Goal: Check status: Check status

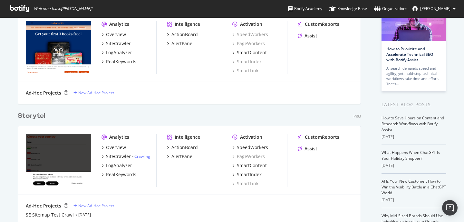
scroll to position [73, 0]
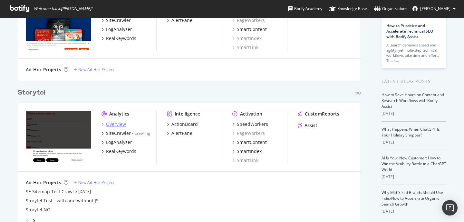
click at [115, 122] on div "Overview" at bounding box center [116, 124] width 20 height 6
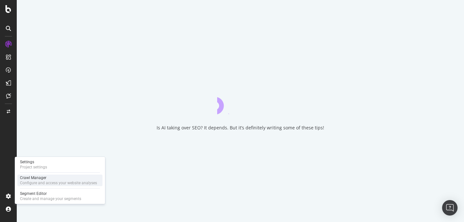
click at [39, 180] on div "Configure and access your website analyses" at bounding box center [58, 182] width 77 height 5
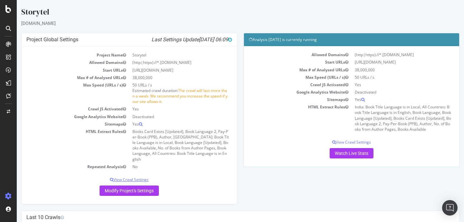
click at [134, 176] on p "View Crawl Settings" at bounding box center [128, 178] width 205 height 5
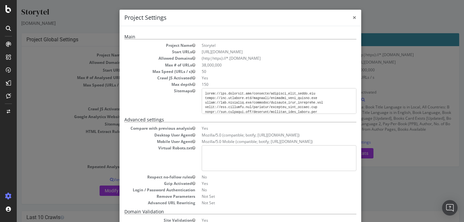
click at [354, 19] on span "×" at bounding box center [354, 17] width 4 height 9
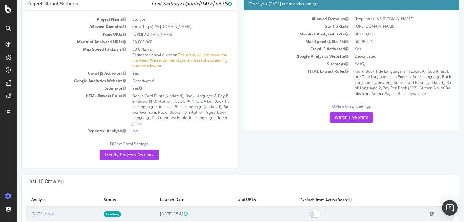
scroll to position [43, 0]
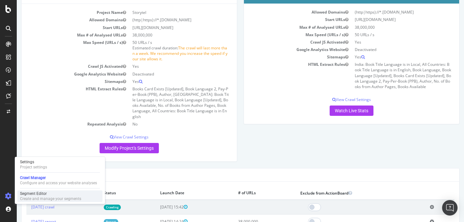
click at [38, 196] on div "Create and manage your segments" at bounding box center [50, 198] width 61 height 5
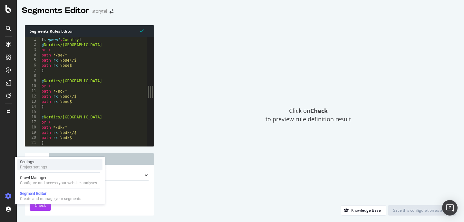
click at [54, 162] on div "Settings Project settings" at bounding box center [59, 164] width 85 height 12
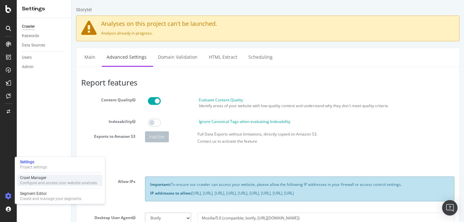
click at [43, 181] on div "Configure and access your website analyses" at bounding box center [58, 182] width 77 height 5
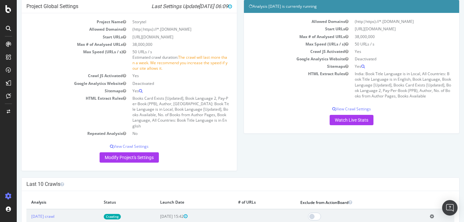
scroll to position [71, 0]
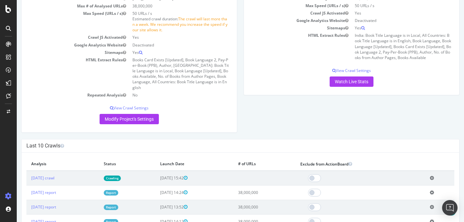
click at [187, 114] on p "Modify Project's Settings" at bounding box center [128, 119] width 205 height 10
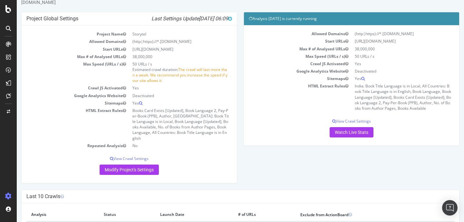
scroll to position [23, 0]
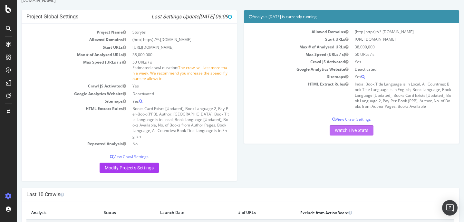
click at [350, 131] on link "Watch Live Stats" at bounding box center [351, 130] width 44 height 10
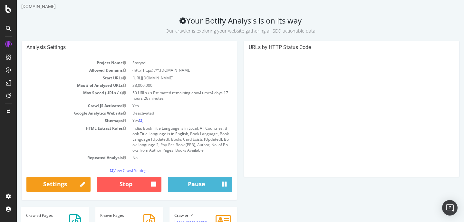
scroll to position [17, 0]
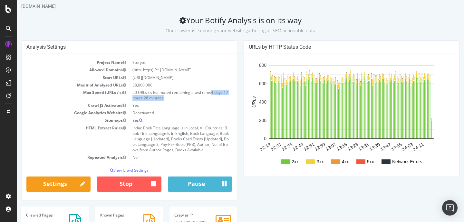
drag, startPoint x: 213, startPoint y: 92, endPoint x: 217, endPoint y: 96, distance: 6.6
click at [217, 97] on td "50 URLs / s Estimated remaining crawl time: 4 days 17 hours 26 minutes" at bounding box center [180, 95] width 103 height 13
click at [217, 96] on td "50 URLs / s Estimated remaining crawl time: 4 days 17 hours 26 minutes" at bounding box center [180, 95] width 103 height 13
drag, startPoint x: 217, startPoint y: 96, endPoint x: 212, endPoint y: 91, distance: 7.1
click at [212, 92] on td "50 URLs / s Estimated remaining crawl time: 4 days 17 hours 26 minutes" at bounding box center [180, 95] width 103 height 13
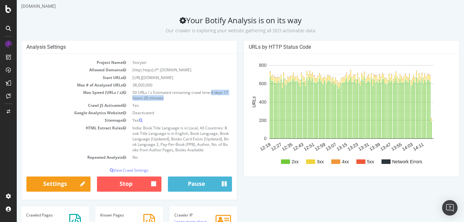
click at [212, 91] on span "4 days 17 hours 26 minutes" at bounding box center [180, 95] width 96 height 11
drag, startPoint x: 212, startPoint y: 91, endPoint x: 217, endPoint y: 97, distance: 7.1
click at [217, 97] on td "50 URLs / s Estimated remaining crawl time: 4 days 17 hours 26 minutes" at bounding box center [180, 95] width 103 height 13
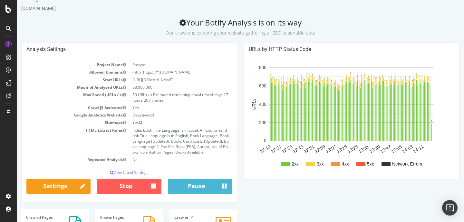
scroll to position [15, 0]
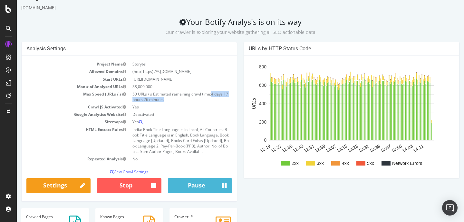
drag, startPoint x: 217, startPoint y: 97, endPoint x: 212, endPoint y: 94, distance: 5.9
click at [212, 94] on td "50 URLs / s Estimated remaining crawl time: 4 days 17 hours 26 minutes" at bounding box center [180, 96] width 103 height 13
click at [212, 94] on span "4 days 17 hours 26 minutes" at bounding box center [180, 96] width 96 height 11
drag, startPoint x: 212, startPoint y: 94, endPoint x: 214, endPoint y: 98, distance: 5.2
click at [214, 98] on td "50 URLs / s Estimated remaining crawl time: 4 days 17 hours 26 minutes" at bounding box center [180, 96] width 103 height 13
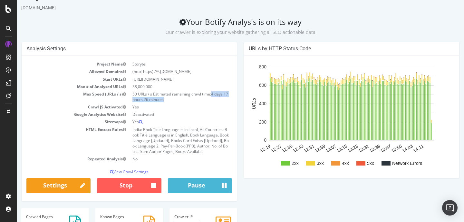
click at [214, 98] on td "50 URLs / s Estimated remaining crawl time: 4 days 17 hours 26 minutes" at bounding box center [180, 96] width 103 height 13
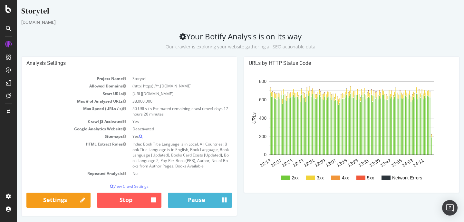
scroll to position [0, 0]
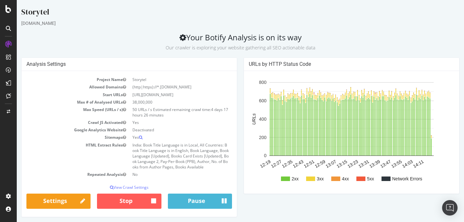
click at [239, 121] on div "Analysis Settings Project Name Storytel Allowed Domains (http|https)://*.[DOMAI…" at bounding box center [129, 140] width 222 height 166
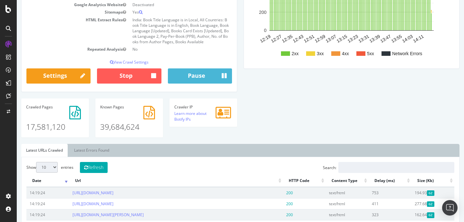
scroll to position [33, 0]
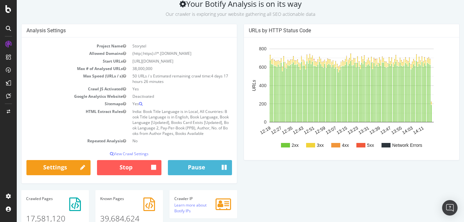
click at [240, 99] on div "URLs by HTTP Status Code 2xx 3xx 4xx 5xx Network Errors 12:19 12:27 12:35 12:43…" at bounding box center [351, 95] width 222 height 143
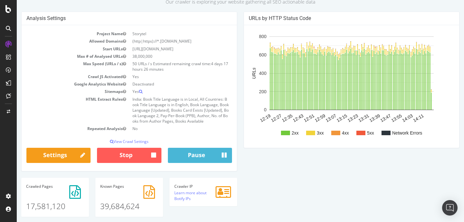
scroll to position [47, 0]
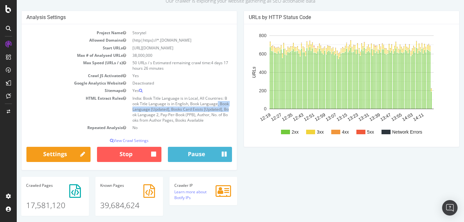
drag, startPoint x: 181, startPoint y: 101, endPoint x: 197, endPoint y: 107, distance: 17.3
click at [197, 107] on td "India: Book Title Language is in Local, All Countries: Book Title Language is i…" at bounding box center [180, 109] width 103 height 30
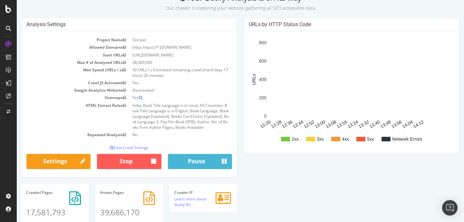
scroll to position [41, 0]
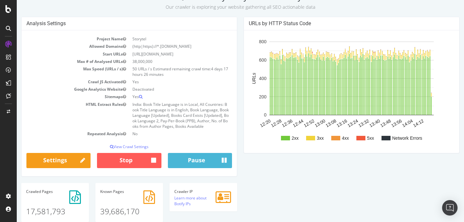
click at [240, 81] on div "URLs by HTTP Status Code 2xx 3xx 4xx 5xx Network Errors 12:20 12:28 12:36 12:44…" at bounding box center [351, 88] width 222 height 143
